Goal: Task Accomplishment & Management: Manage account settings

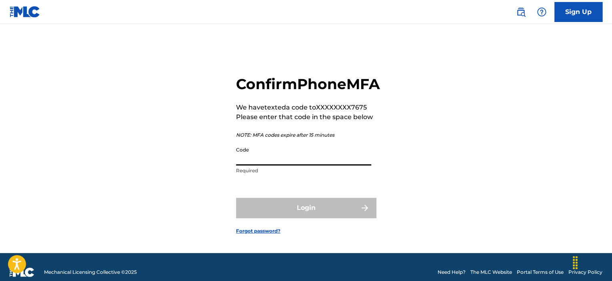
click at [297, 166] on input "Code" at bounding box center [303, 154] width 135 height 23
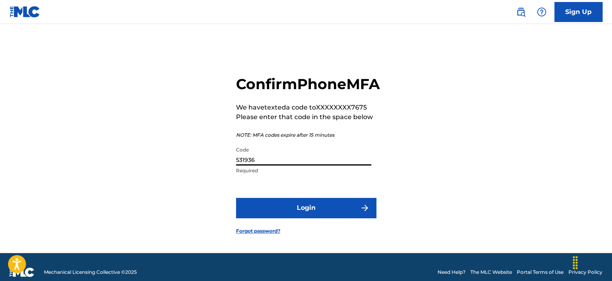
type input "531936"
click at [236, 198] on button "Login" at bounding box center [306, 208] width 140 height 20
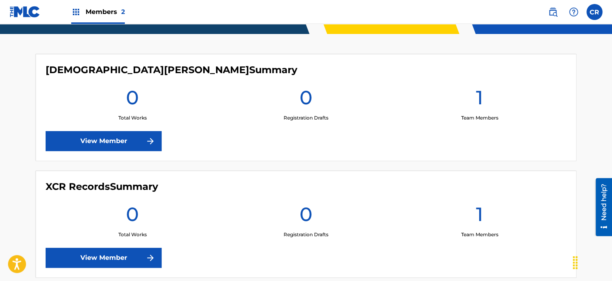
scroll to position [240, 0]
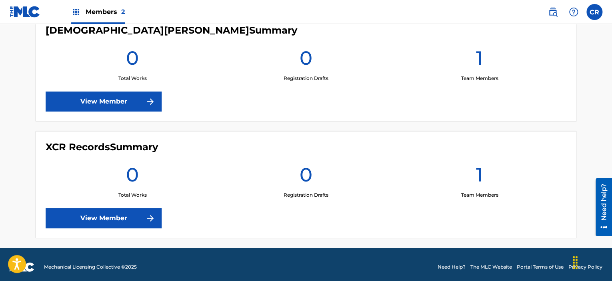
click at [82, 14] on div "Members 2" at bounding box center [98, 12] width 54 height 24
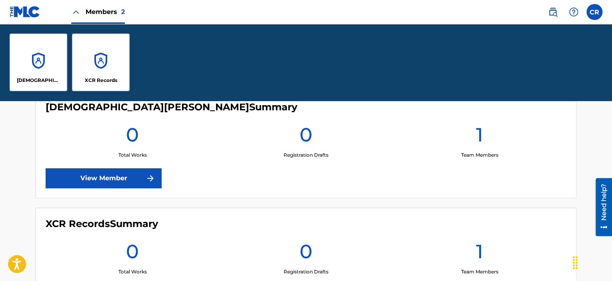
scroll to position [317, 0]
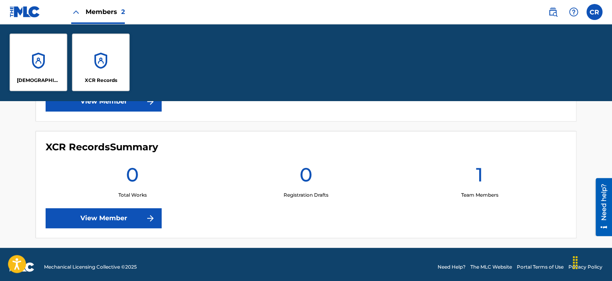
click at [145, 226] on link "View Member" at bounding box center [104, 219] width 116 height 20
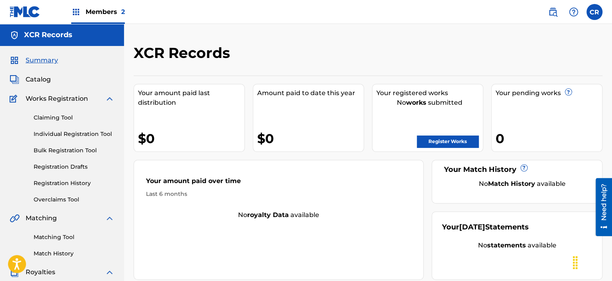
click at [104, 16] on span "Members 2" at bounding box center [105, 11] width 39 height 9
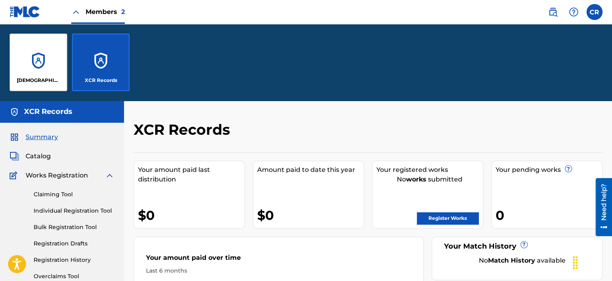
click at [38, 55] on div "[DEMOGRAPHIC_DATA][PERSON_NAME]" at bounding box center [39, 63] width 58 height 58
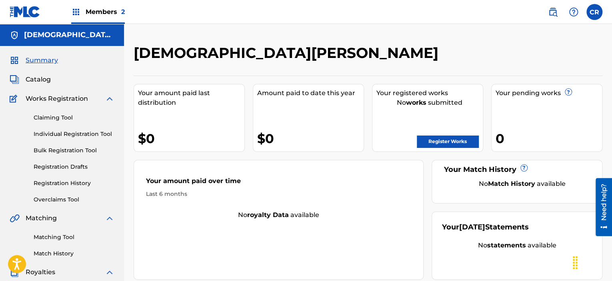
click at [102, 16] on span "Members 2" at bounding box center [105, 11] width 39 height 9
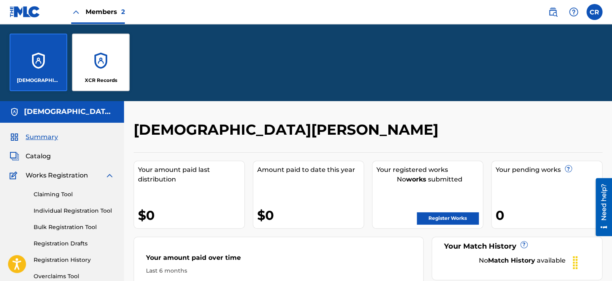
click at [120, 64] on div "XCR Records" at bounding box center [101, 63] width 58 height 58
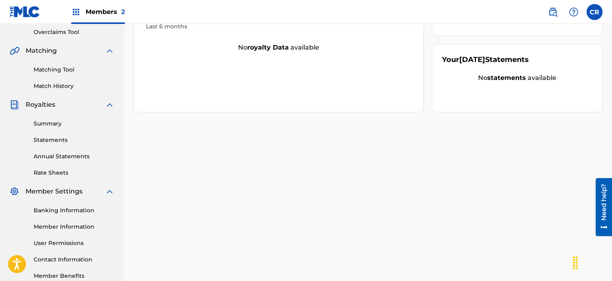
scroll to position [215, 0]
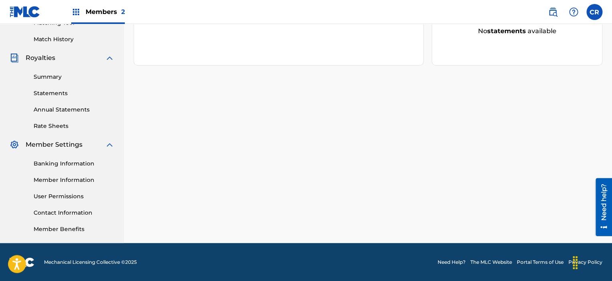
click at [69, 144] on span "Member Settings" at bounding box center [54, 145] width 57 height 10
click at [73, 180] on link "Member Information" at bounding box center [74, 180] width 81 height 8
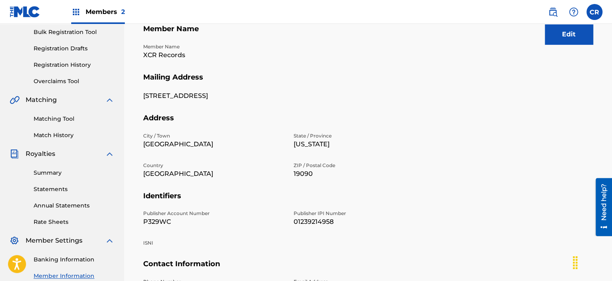
scroll to position [120, 0]
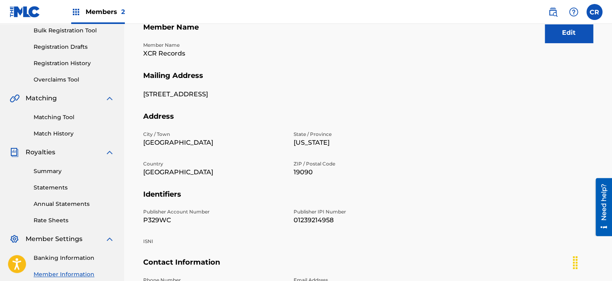
click at [99, 13] on span "Members 2" at bounding box center [105, 11] width 39 height 9
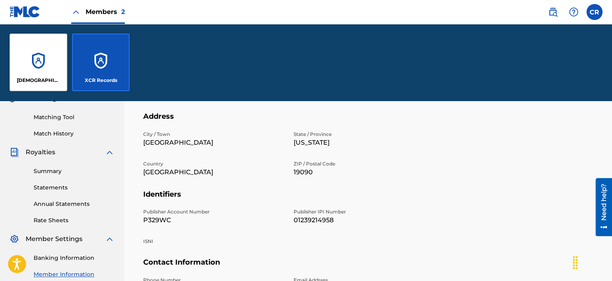
click at [43, 66] on div "[DEMOGRAPHIC_DATA][PERSON_NAME]" at bounding box center [39, 63] width 58 height 58
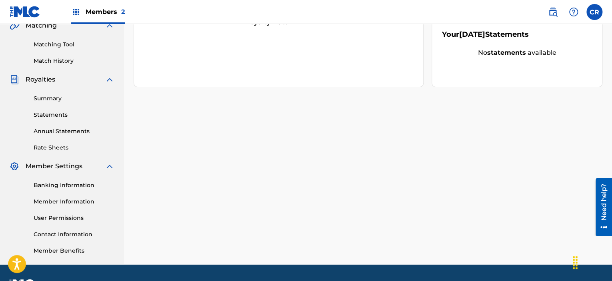
scroll to position [215, 0]
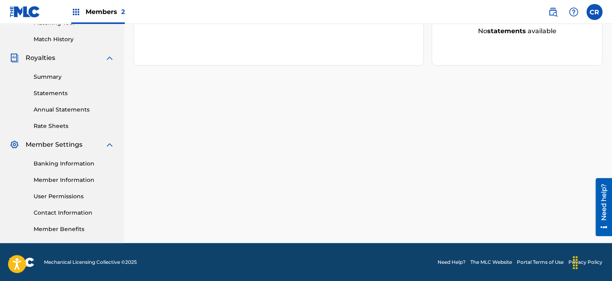
click at [71, 177] on link "Member Information" at bounding box center [74, 180] width 81 height 8
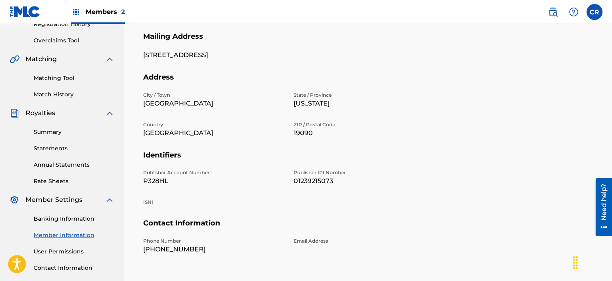
scroll to position [160, 0]
click at [98, 4] on div "Members 2" at bounding box center [98, 12] width 54 height 24
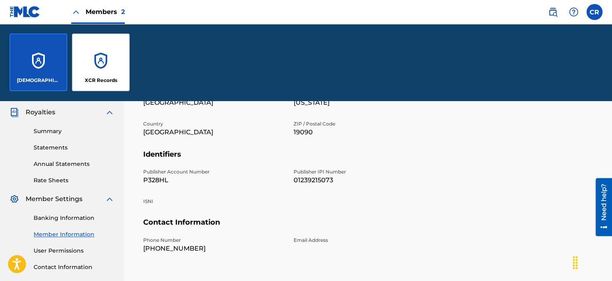
click at [88, 50] on div "XCR Records" at bounding box center [101, 63] width 58 height 58
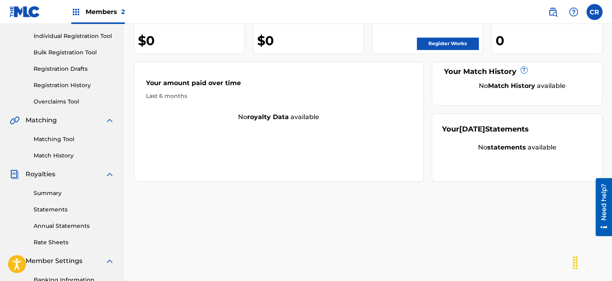
scroll to position [215, 0]
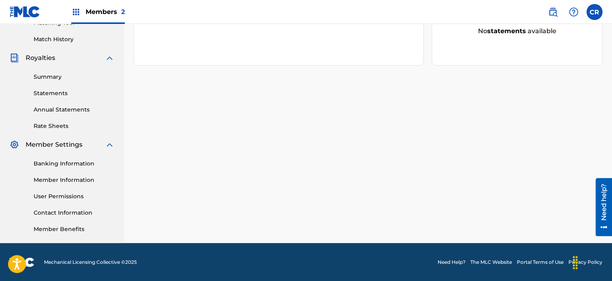
click at [72, 166] on link "Banking Information" at bounding box center [74, 164] width 81 height 8
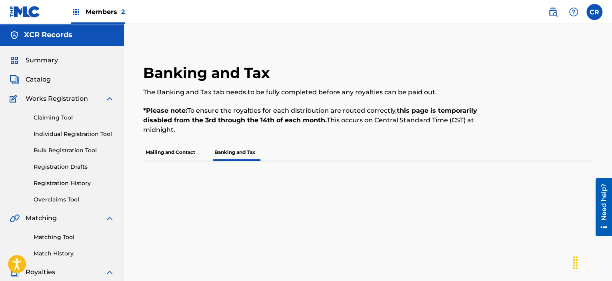
click at [178, 156] on p "Mailing and Contact" at bounding box center [170, 152] width 54 height 17
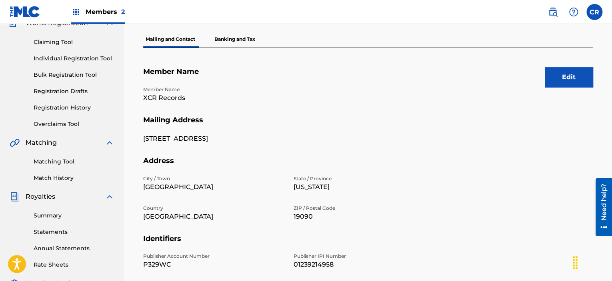
scroll to position [80, 0]
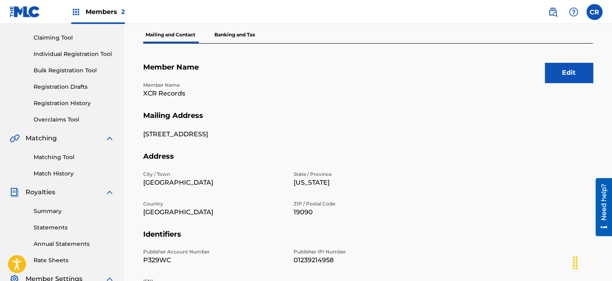
click at [225, 38] on p "Banking and Tax" at bounding box center [235, 34] width 46 height 17
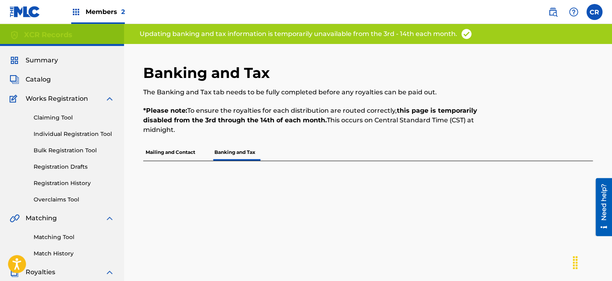
click at [155, 144] on p "Mailing and Contact" at bounding box center [170, 152] width 54 height 17
